Goal: Task Accomplishment & Management: Use online tool/utility

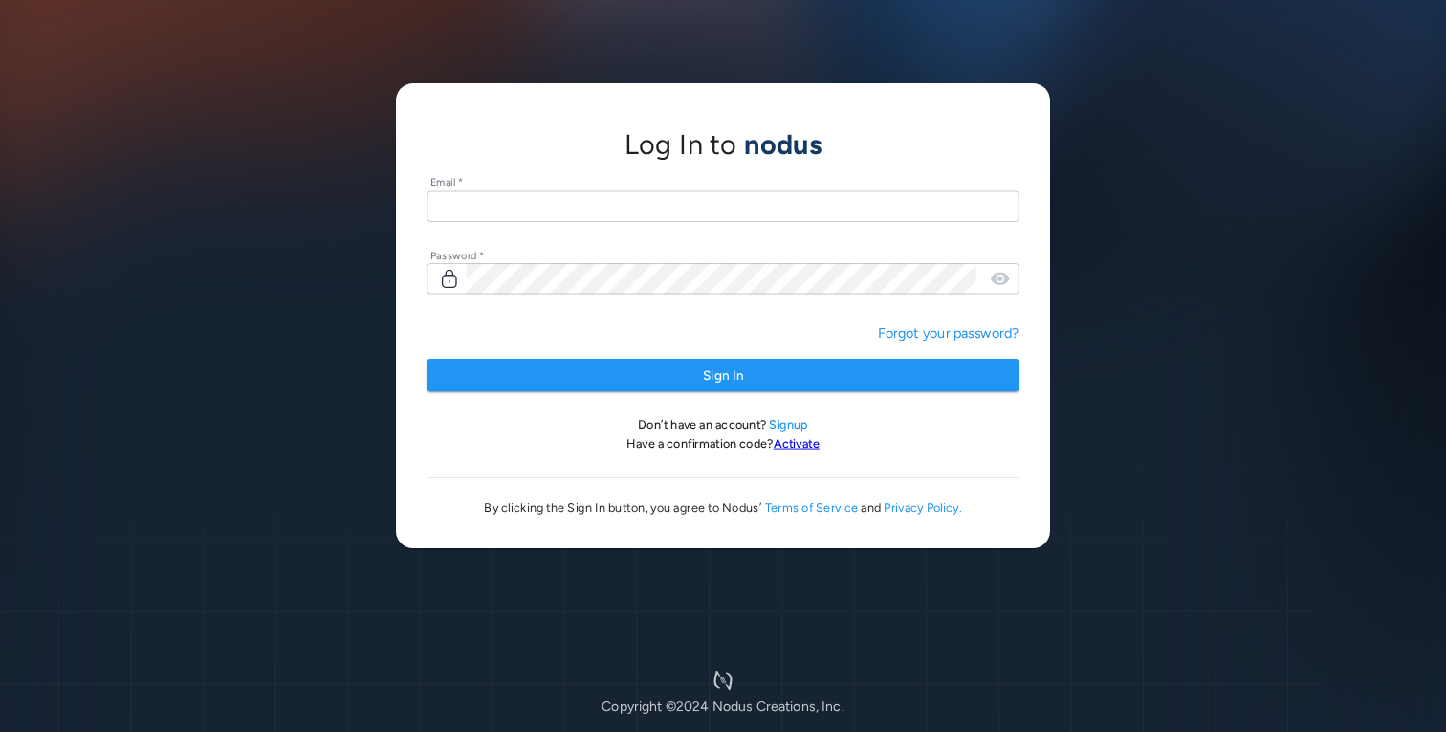
click at [546, 206] on input "text" at bounding box center [723, 206] width 592 height 32
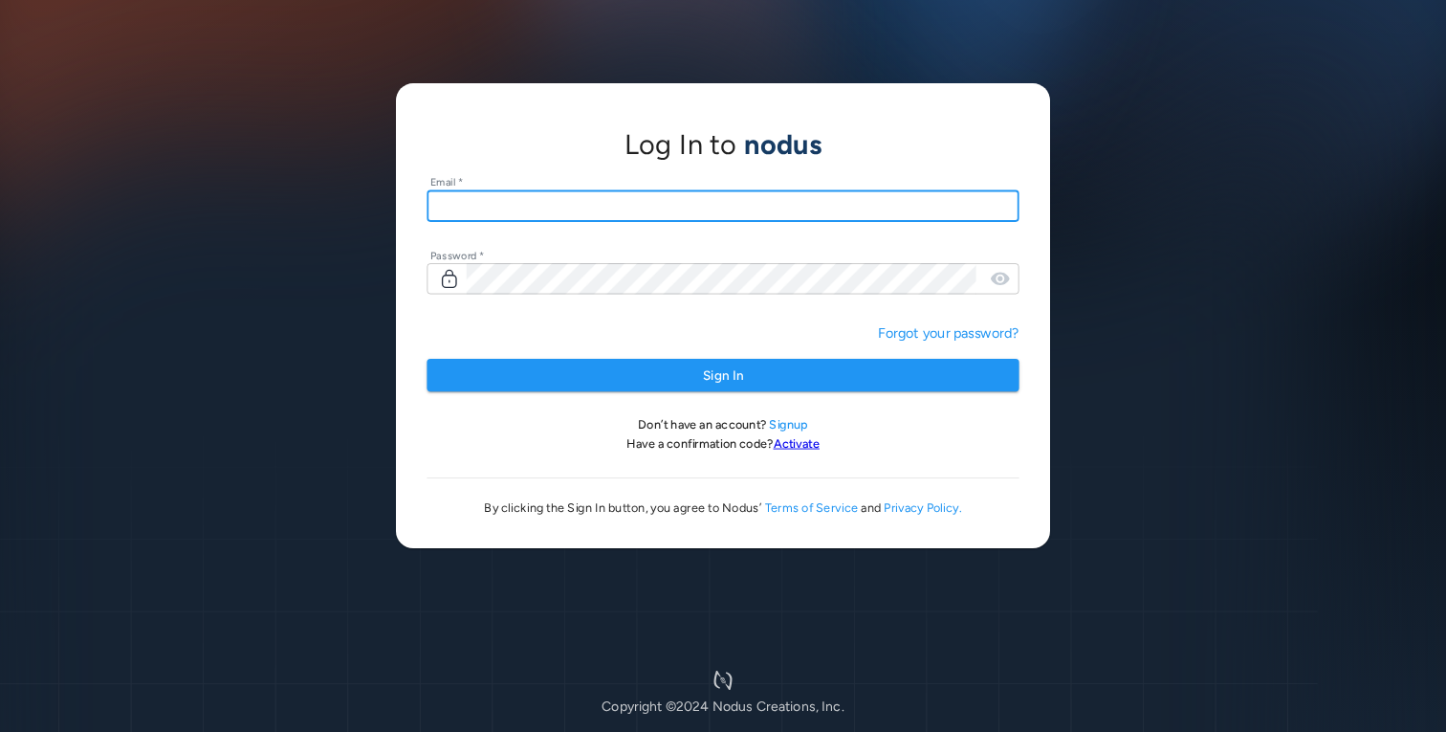
type input "**********"
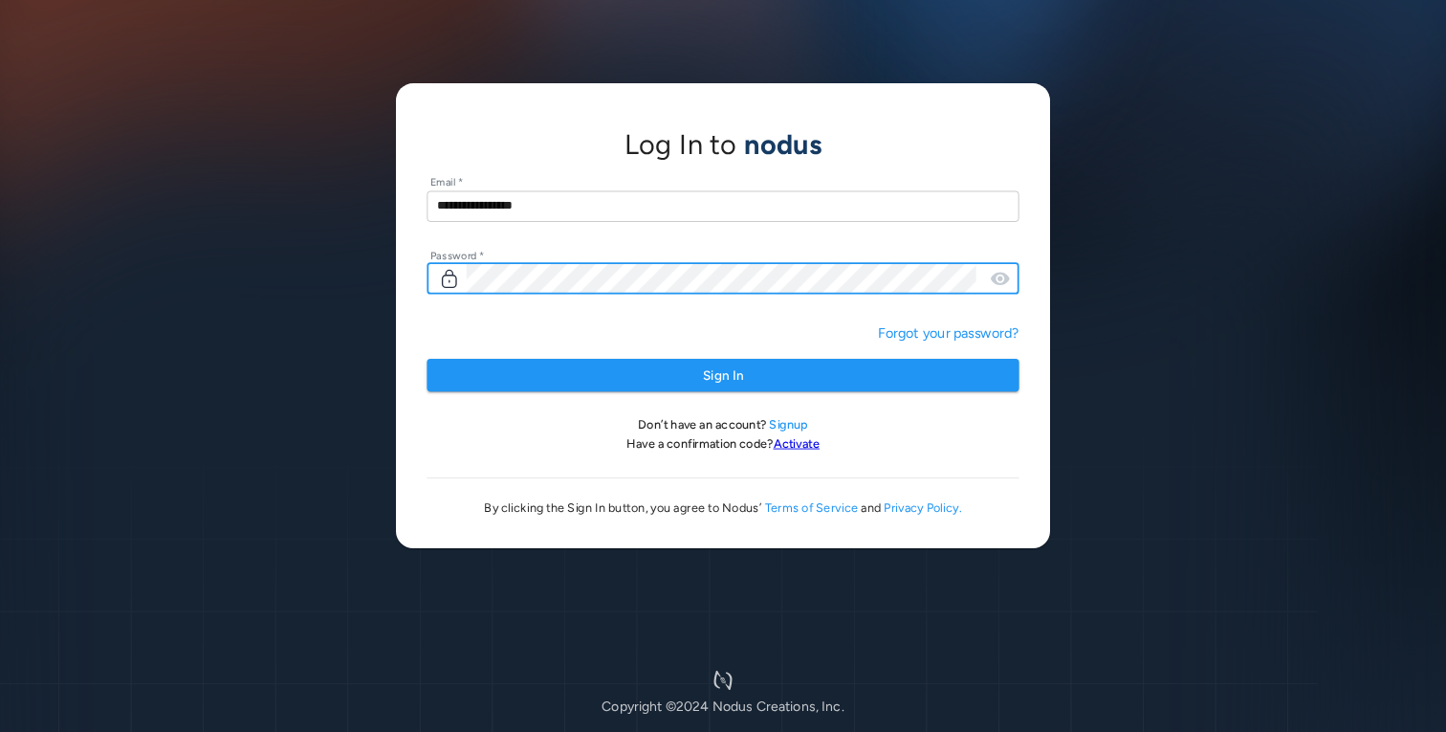
click at [427, 359] on button "Sign In" at bounding box center [723, 375] width 592 height 33
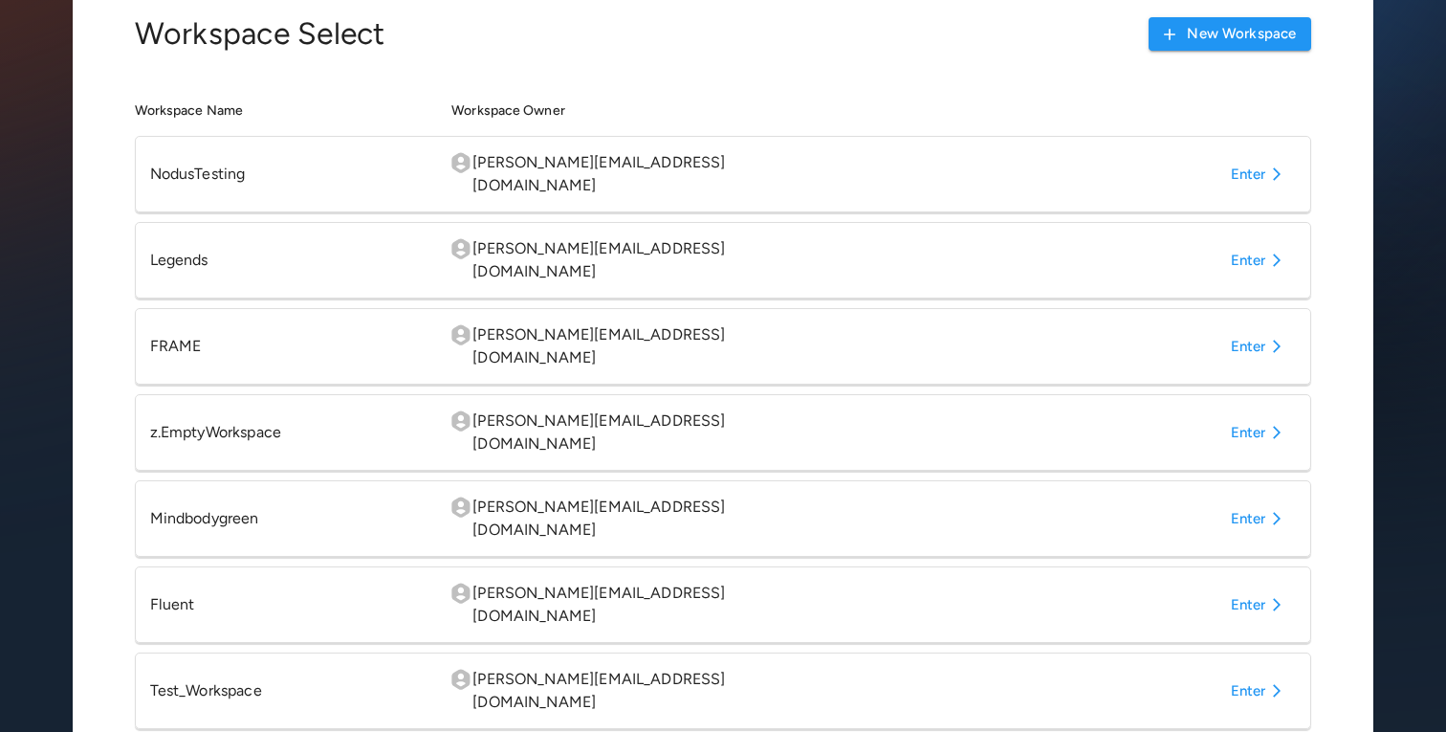
scroll to position [123, 0]
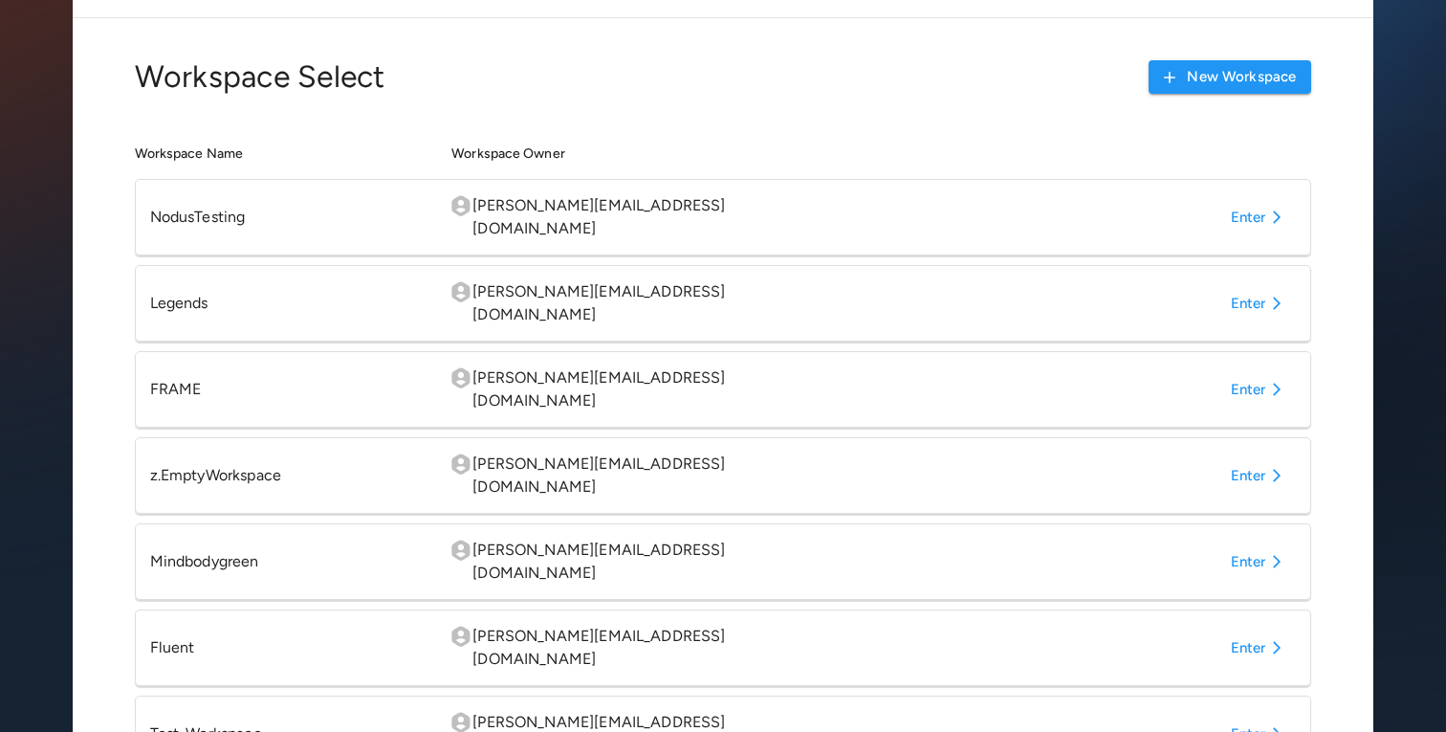
click at [1269, 378] on icon "button" at bounding box center [1277, 389] width 23 height 23
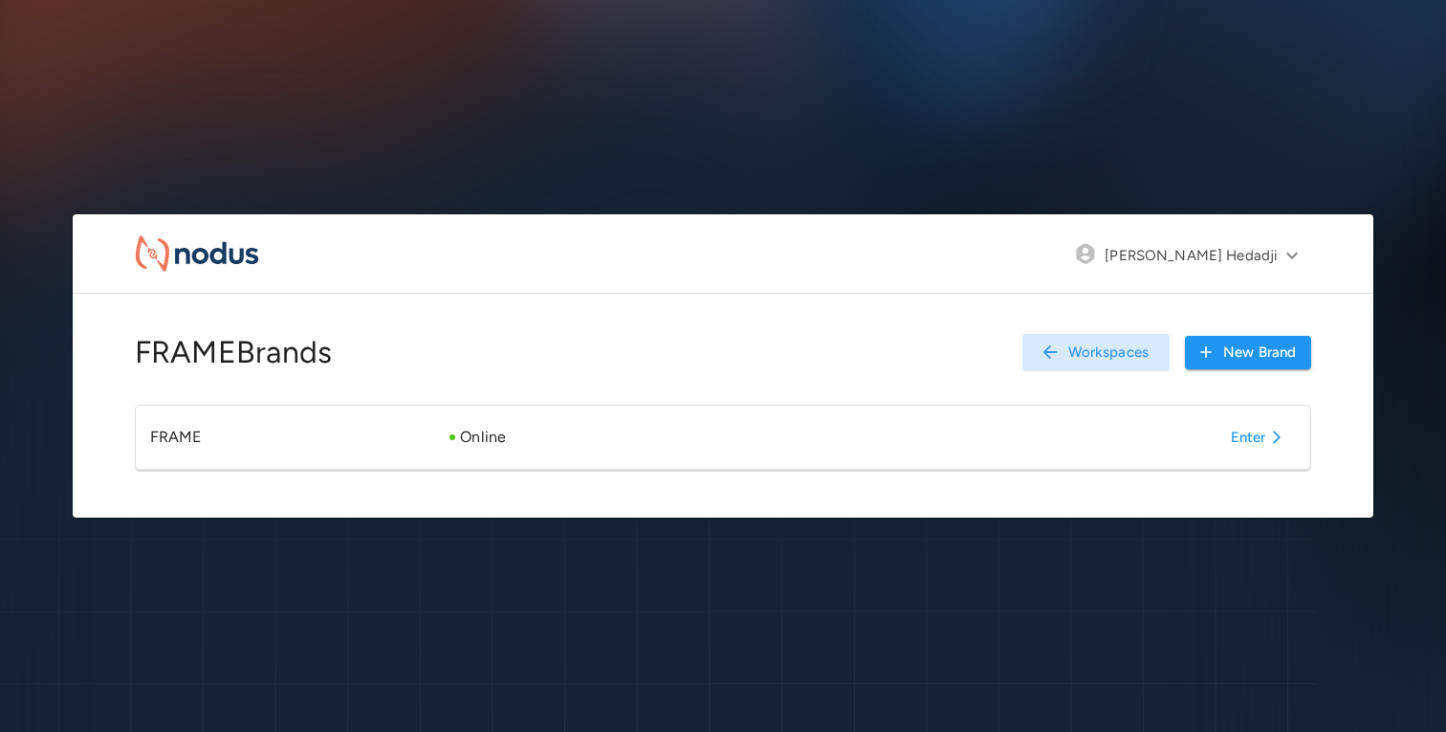
click at [1236, 434] on button "Enter" at bounding box center [1260, 437] width 74 height 34
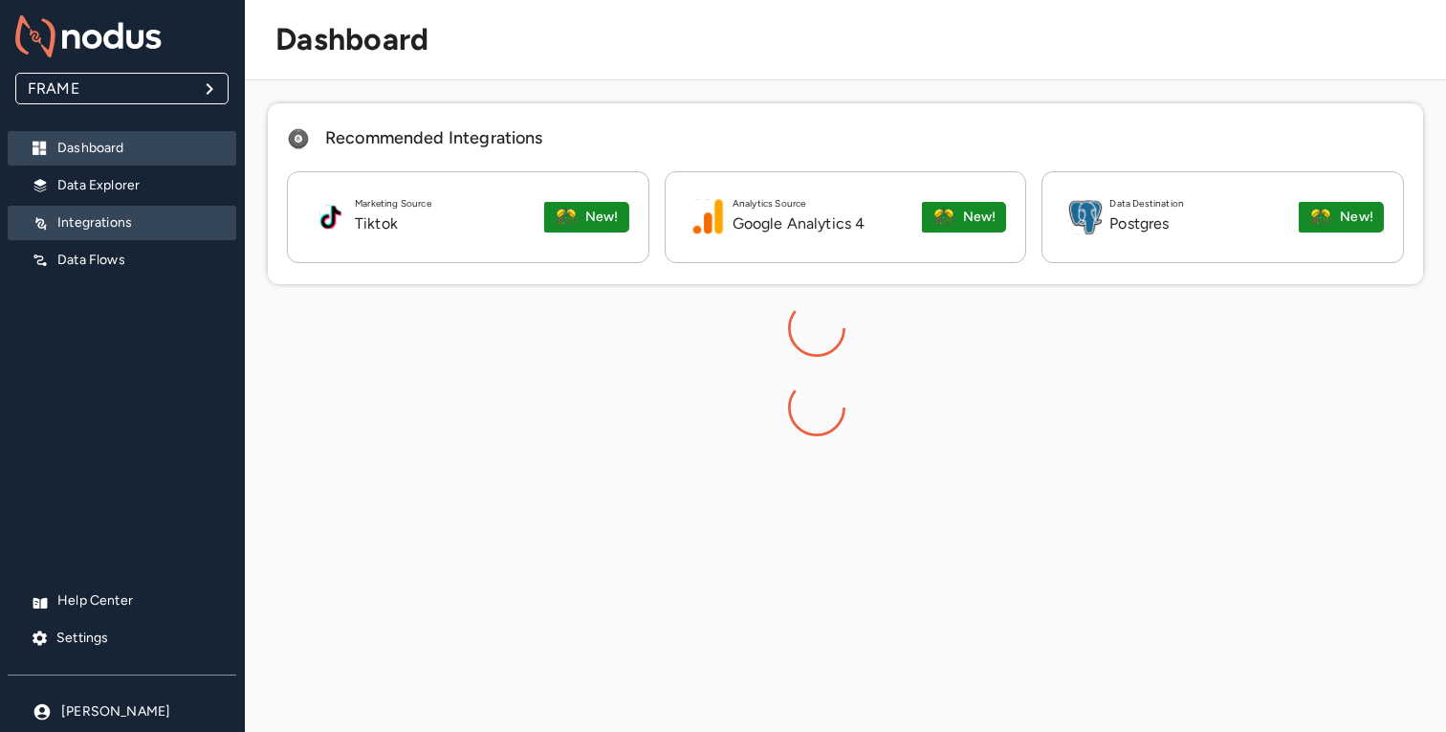
click at [149, 207] on div "Integrations" at bounding box center [122, 223] width 229 height 34
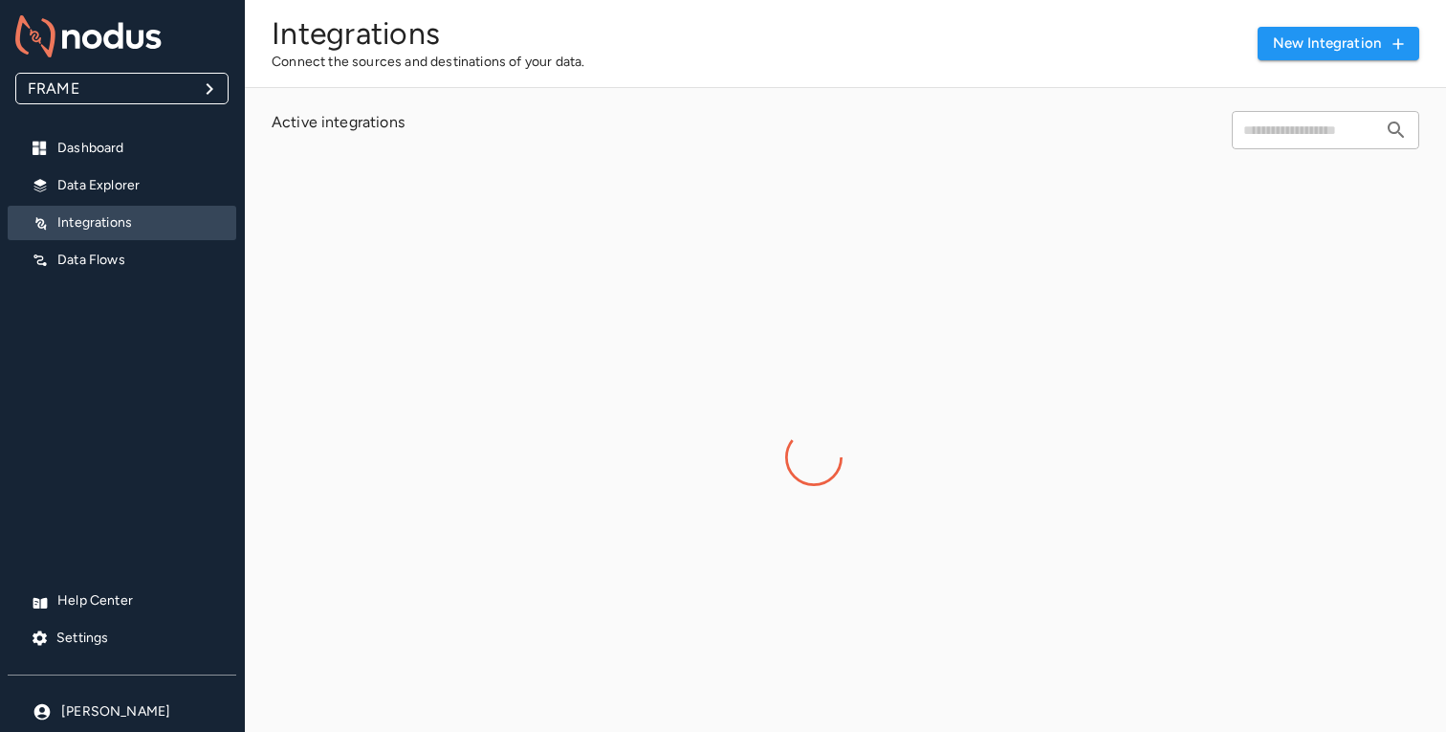
click at [1347, 64] on div "Integrations Connect the sources and destinations of your data. New integration" at bounding box center [845, 44] width 1201 height 88
click at [1333, 45] on button "New integration" at bounding box center [1339, 43] width 162 height 33
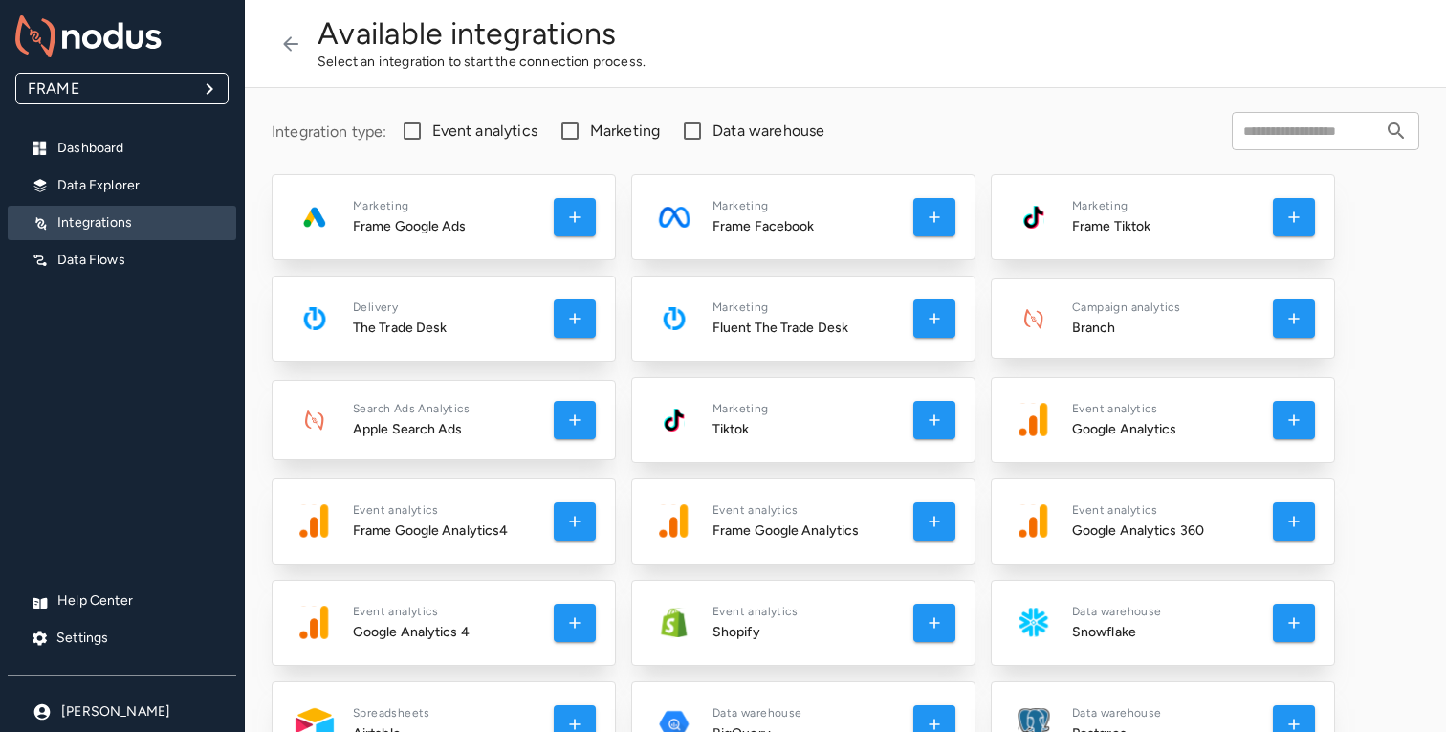
click at [1248, 140] on input "text" at bounding box center [1304, 131] width 145 height 34
type input "****"
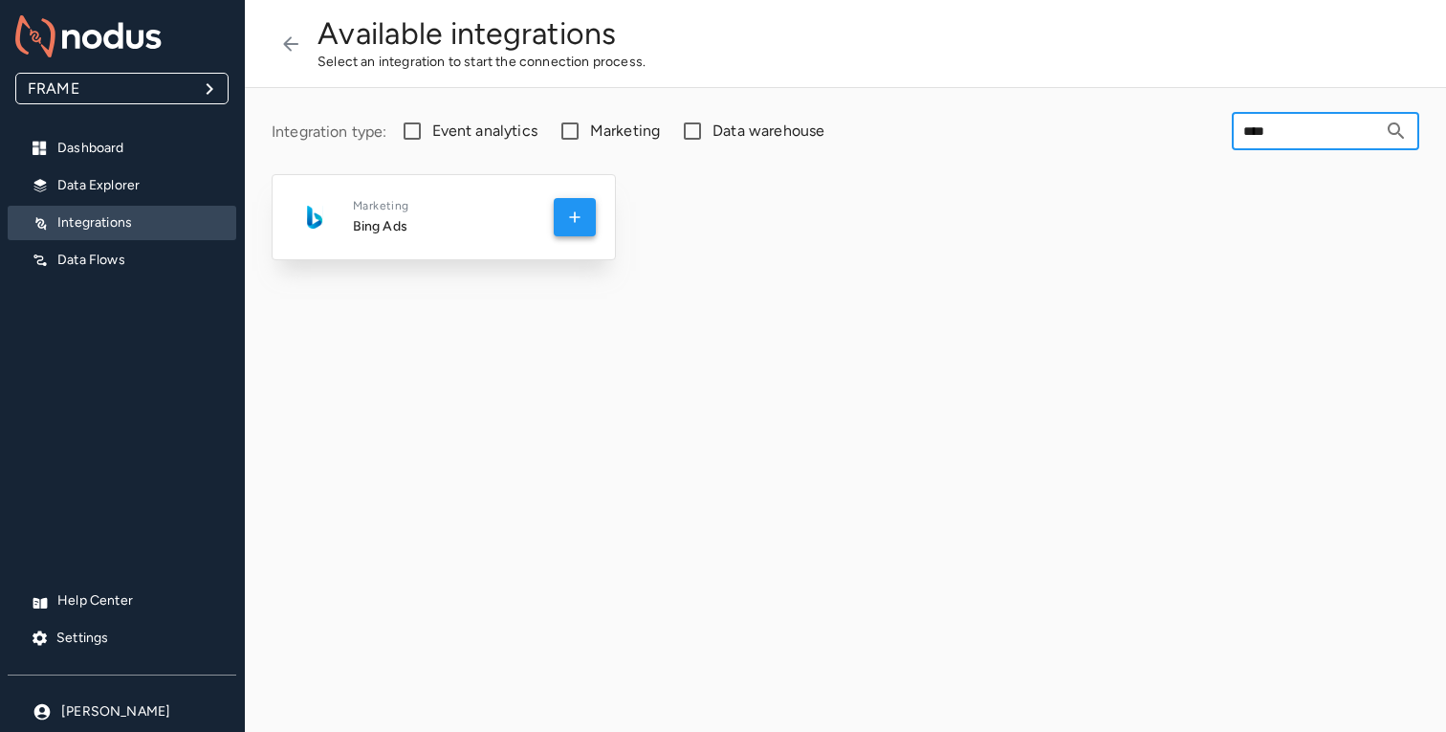
click at [579, 219] on icon "button" at bounding box center [574, 217] width 19 height 19
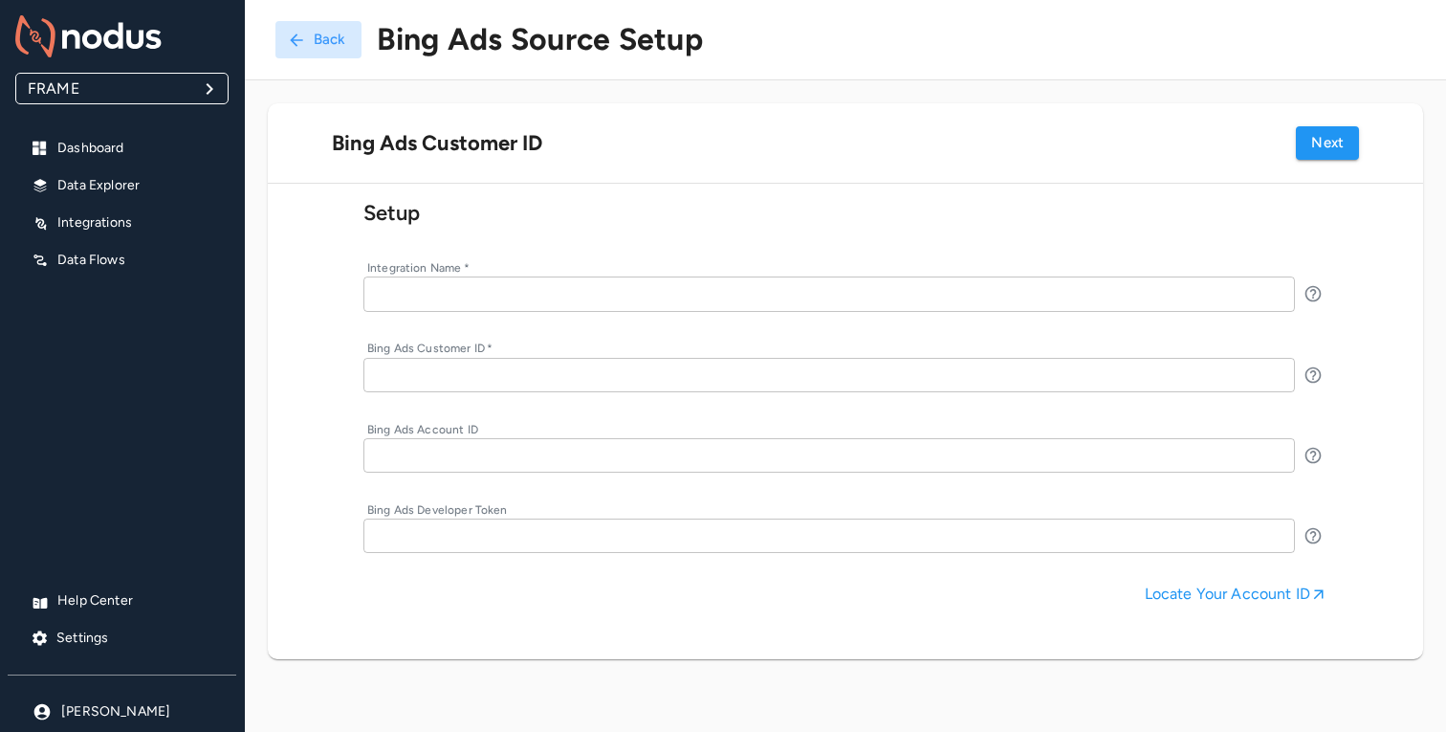
click at [1239, 594] on div "Locate Your Account ID" at bounding box center [1236, 594] width 183 height 23
click at [1194, 604] on div "Locate Your Account ID" at bounding box center [1236, 594] width 183 height 23
